Goal: Check status: Check status

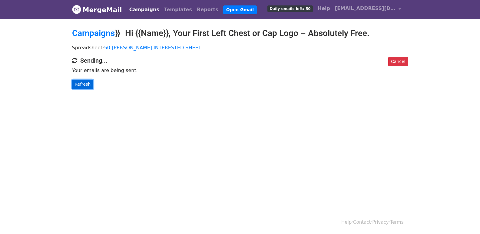
click at [85, 82] on link "Refresh" at bounding box center [83, 84] width 22 height 9
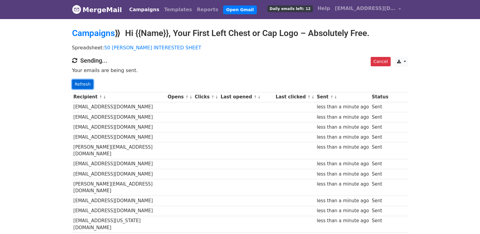
click at [79, 80] on link "Refresh" at bounding box center [83, 84] width 22 height 9
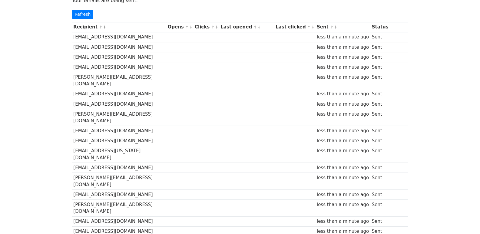
scroll to position [10, 0]
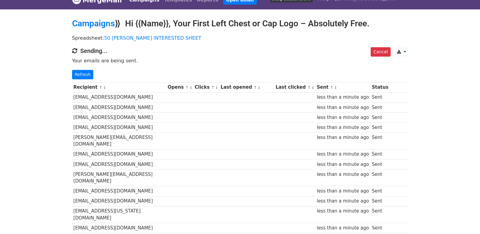
click at [87, 83] on th "Recipient ↑ ↓" at bounding box center [119, 87] width 94 height 10
click at [88, 72] on link "Refresh" at bounding box center [83, 74] width 22 height 9
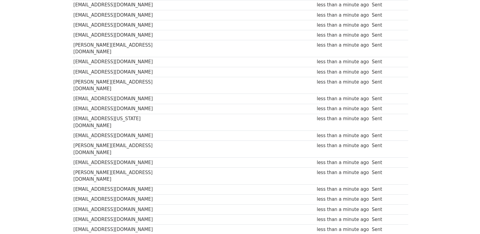
scroll to position [414, 0]
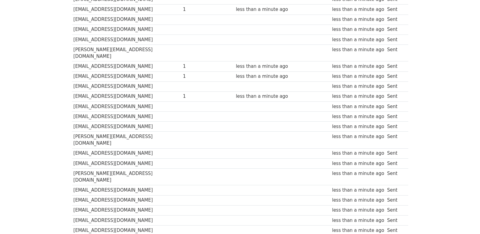
scroll to position [412, 0]
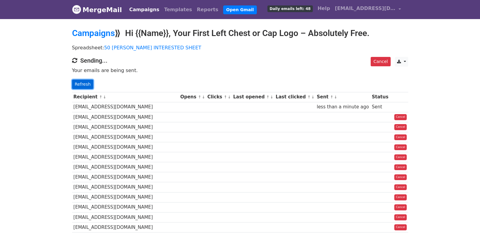
click at [83, 83] on link "Refresh" at bounding box center [83, 84] width 22 height 9
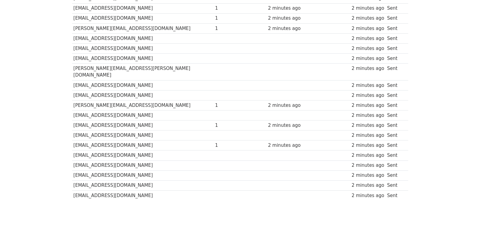
scroll to position [422, 0]
